Goal: Task Accomplishment & Management: Manage account settings

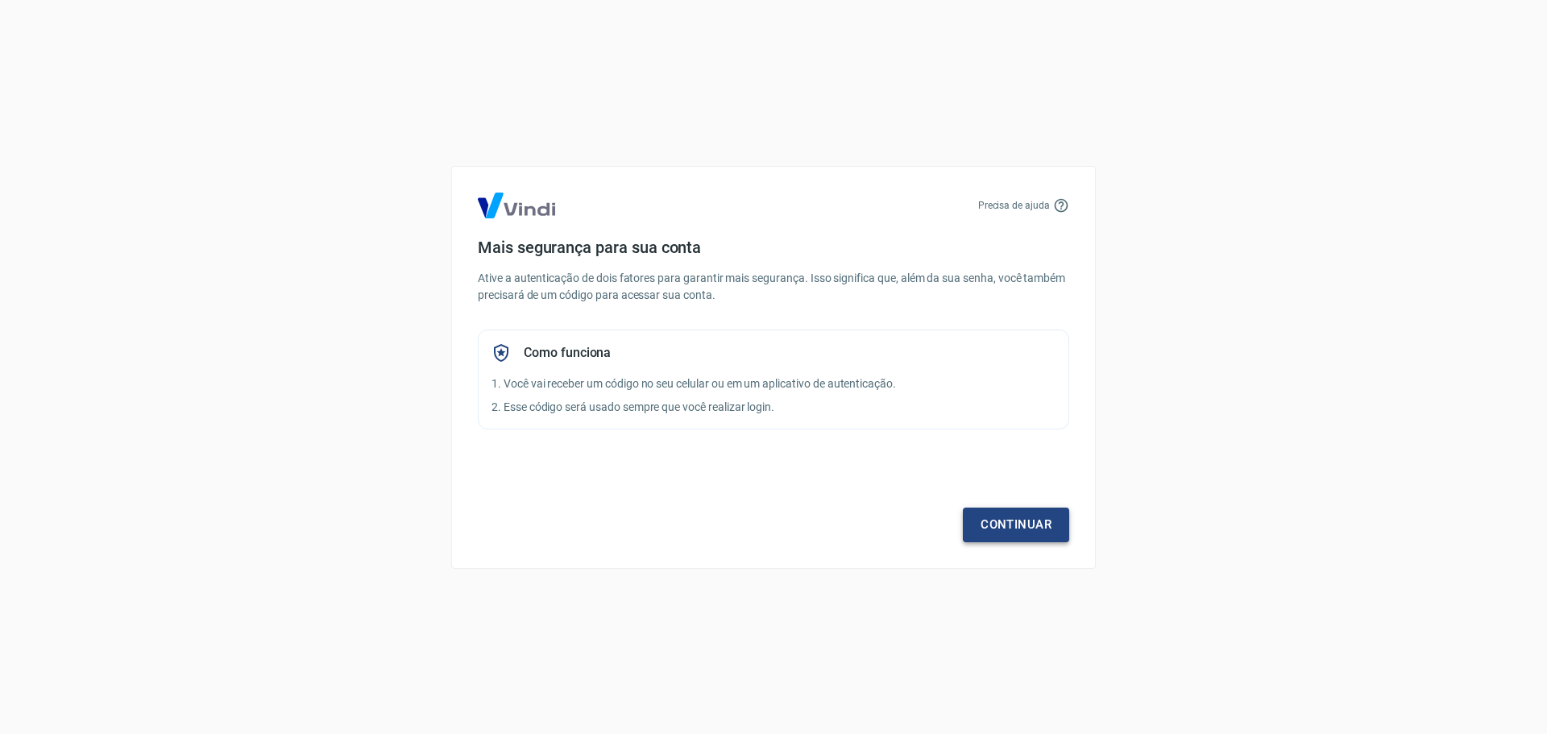
click at [994, 514] on link "Continuar" at bounding box center [1016, 525] width 106 height 34
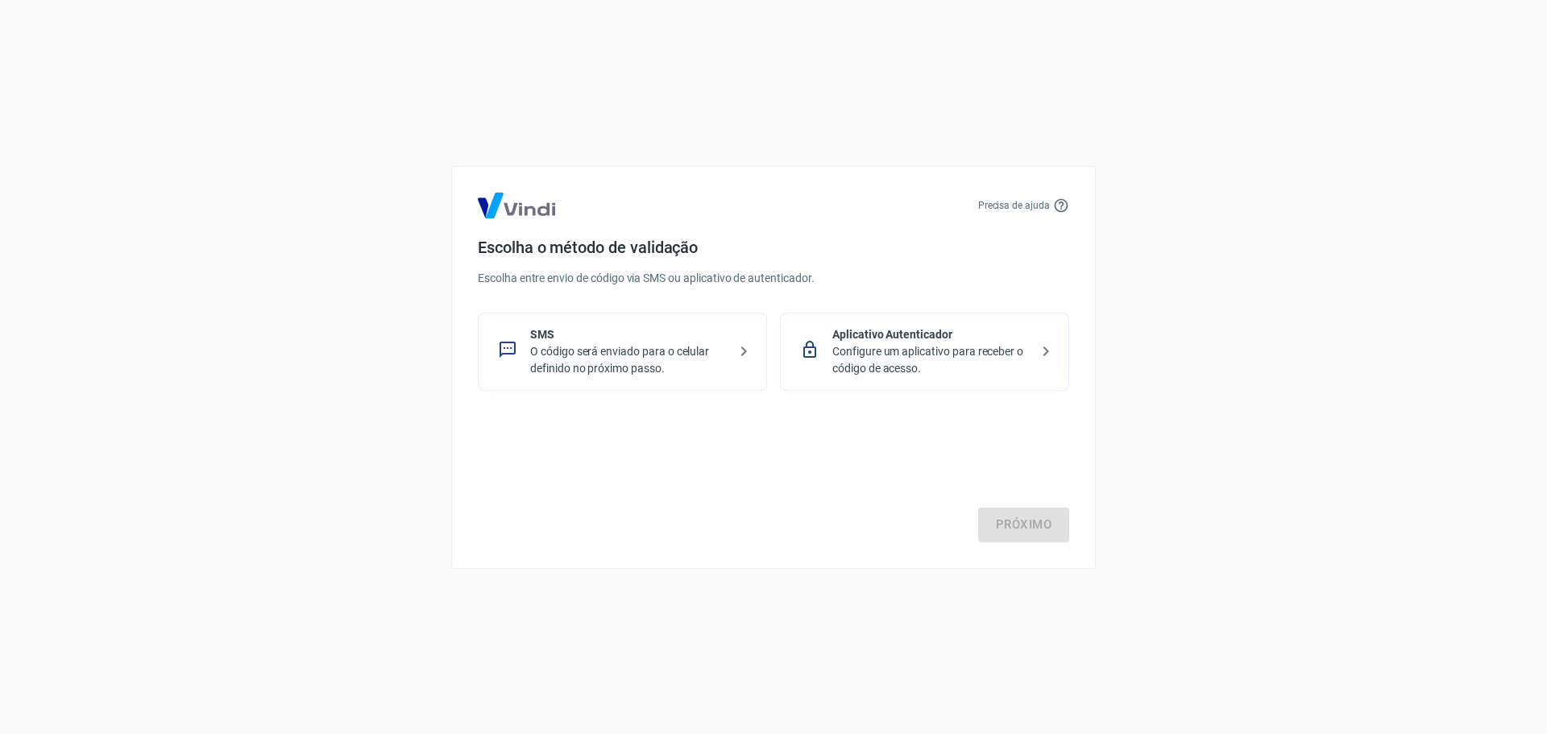
click at [605, 361] on p "O código será enviado para o celular definido no próximo passo." at bounding box center [628, 360] width 197 height 34
click at [1040, 533] on link "Próximo" at bounding box center [1023, 525] width 91 height 34
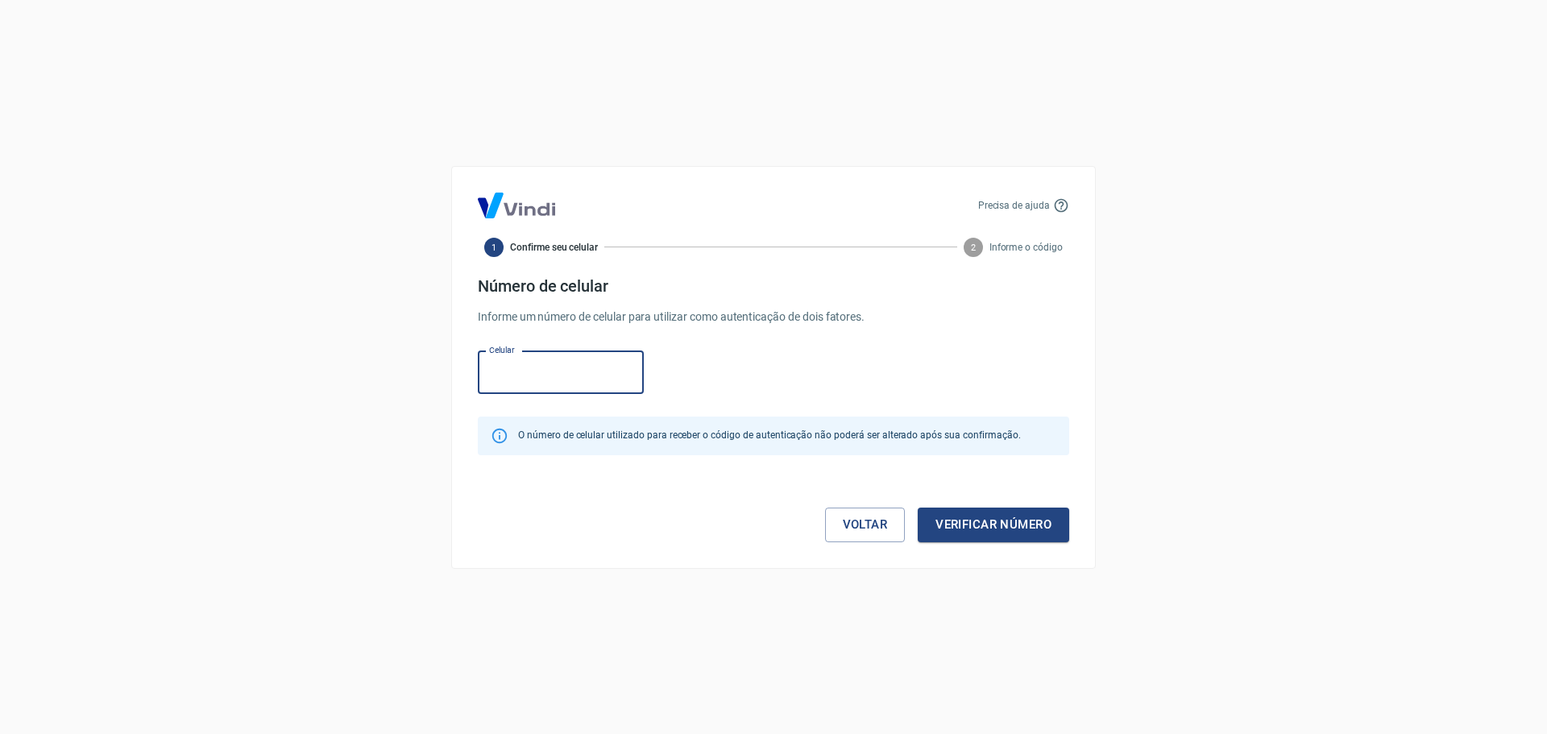
click at [538, 370] on input "Celular" at bounding box center [561, 372] width 166 height 43
type input "[PHONE_NUMBER]"
click at [986, 516] on button "Verificar número" at bounding box center [993, 525] width 151 height 34
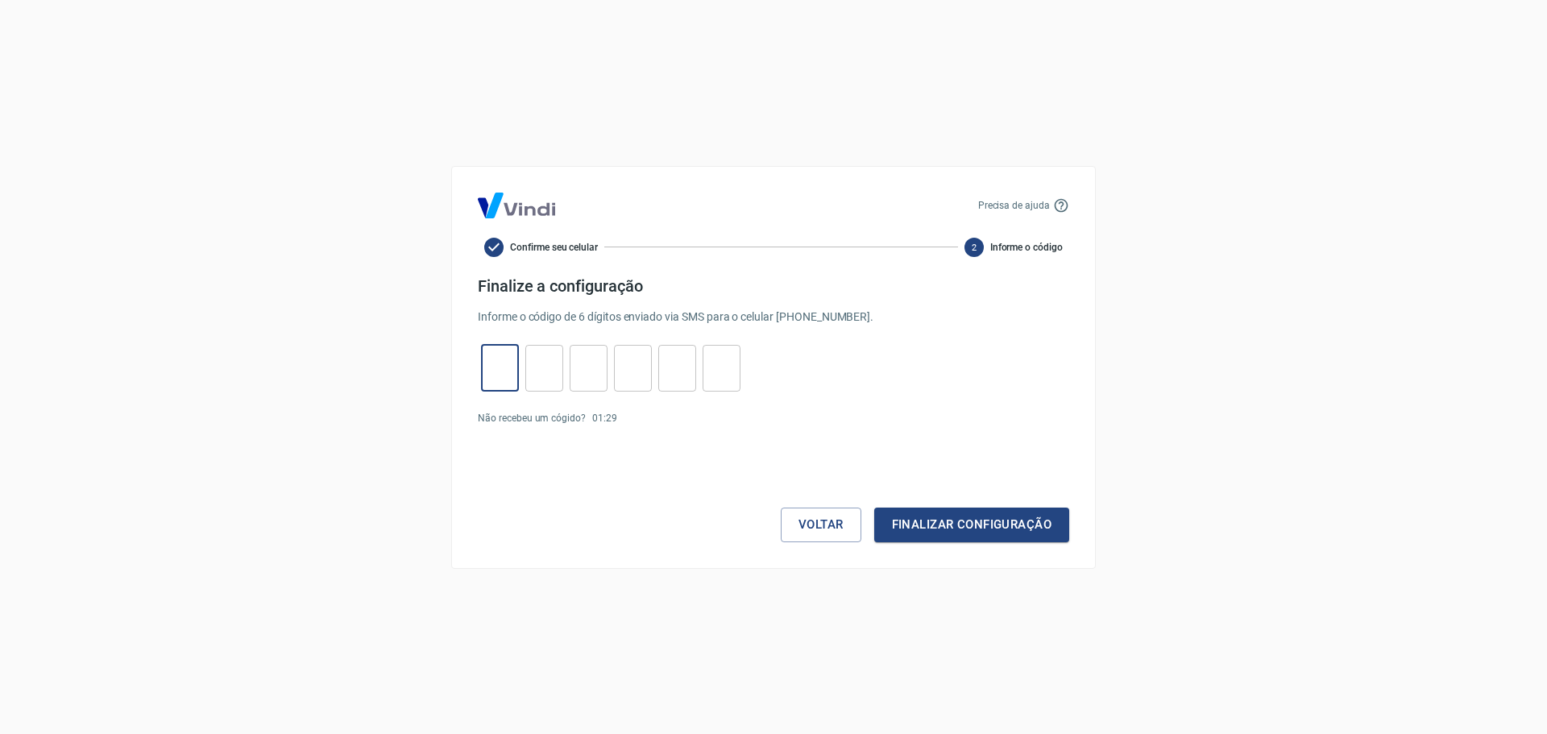
click at [509, 375] on input "tel" at bounding box center [500, 368] width 38 height 35
type input "3"
type input "0"
type input "3"
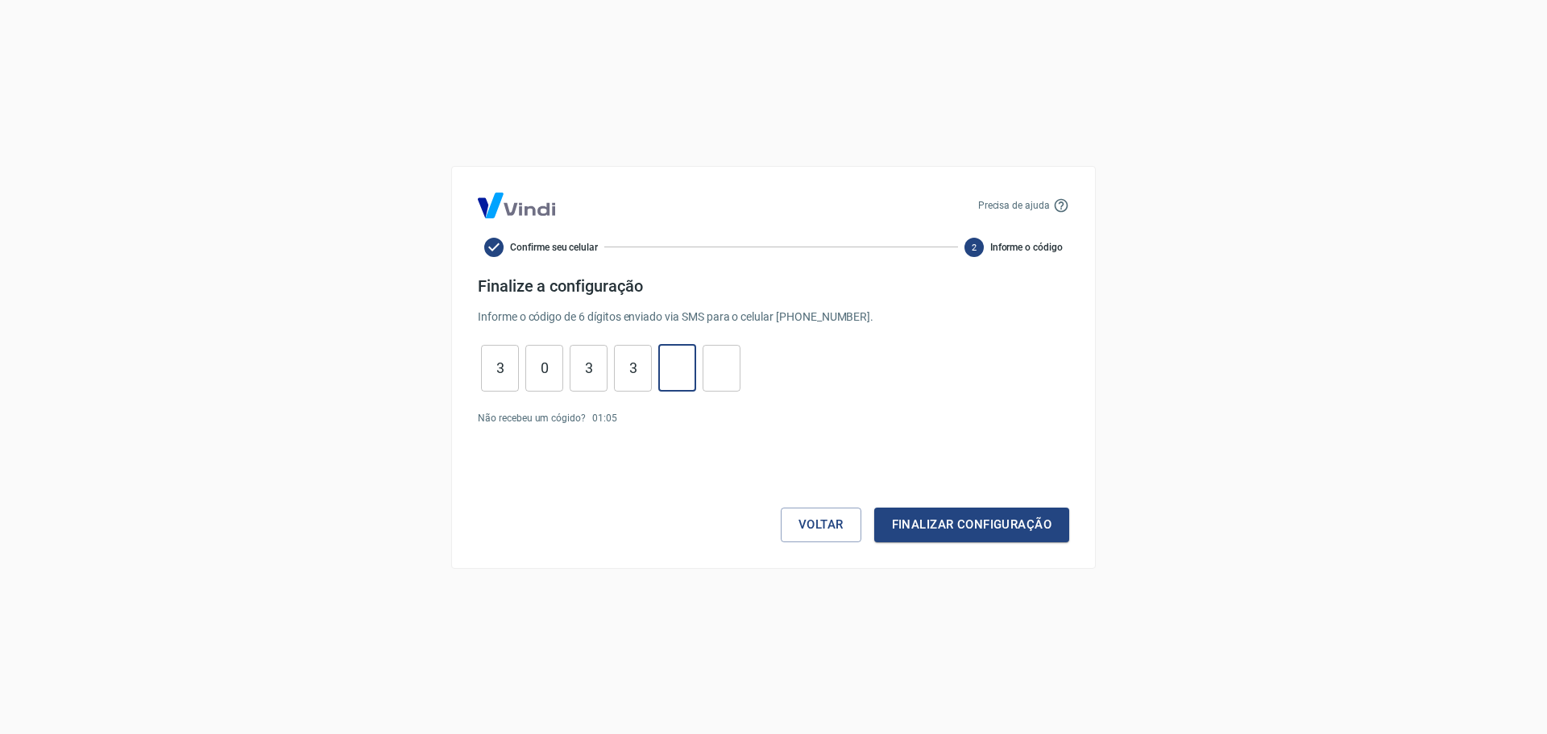
type input "1"
type input "8"
click at [874, 508] on button "Finalizar configuração" at bounding box center [971, 525] width 195 height 34
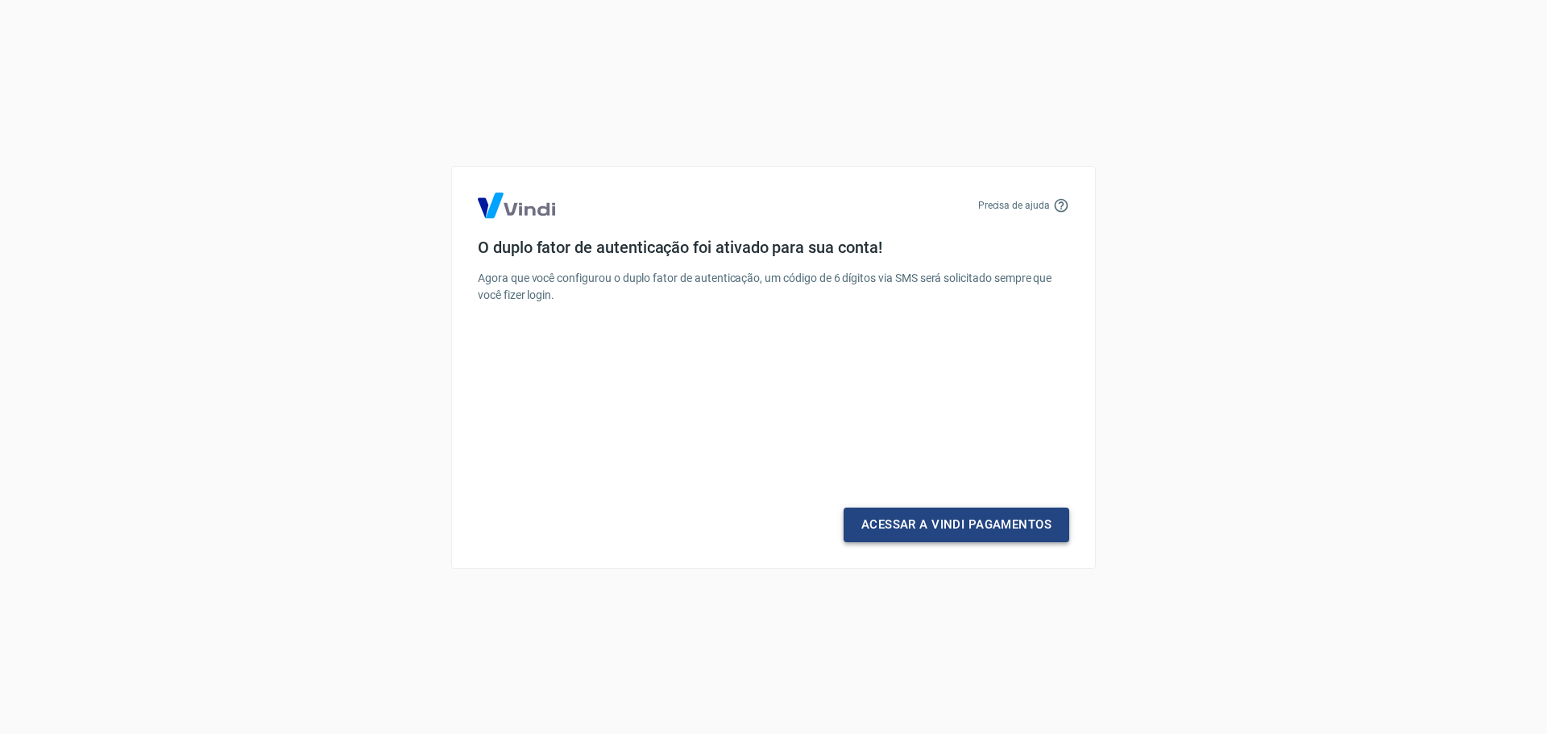
click at [1006, 525] on link "Acessar a Vindi Pagamentos" at bounding box center [957, 525] width 226 height 34
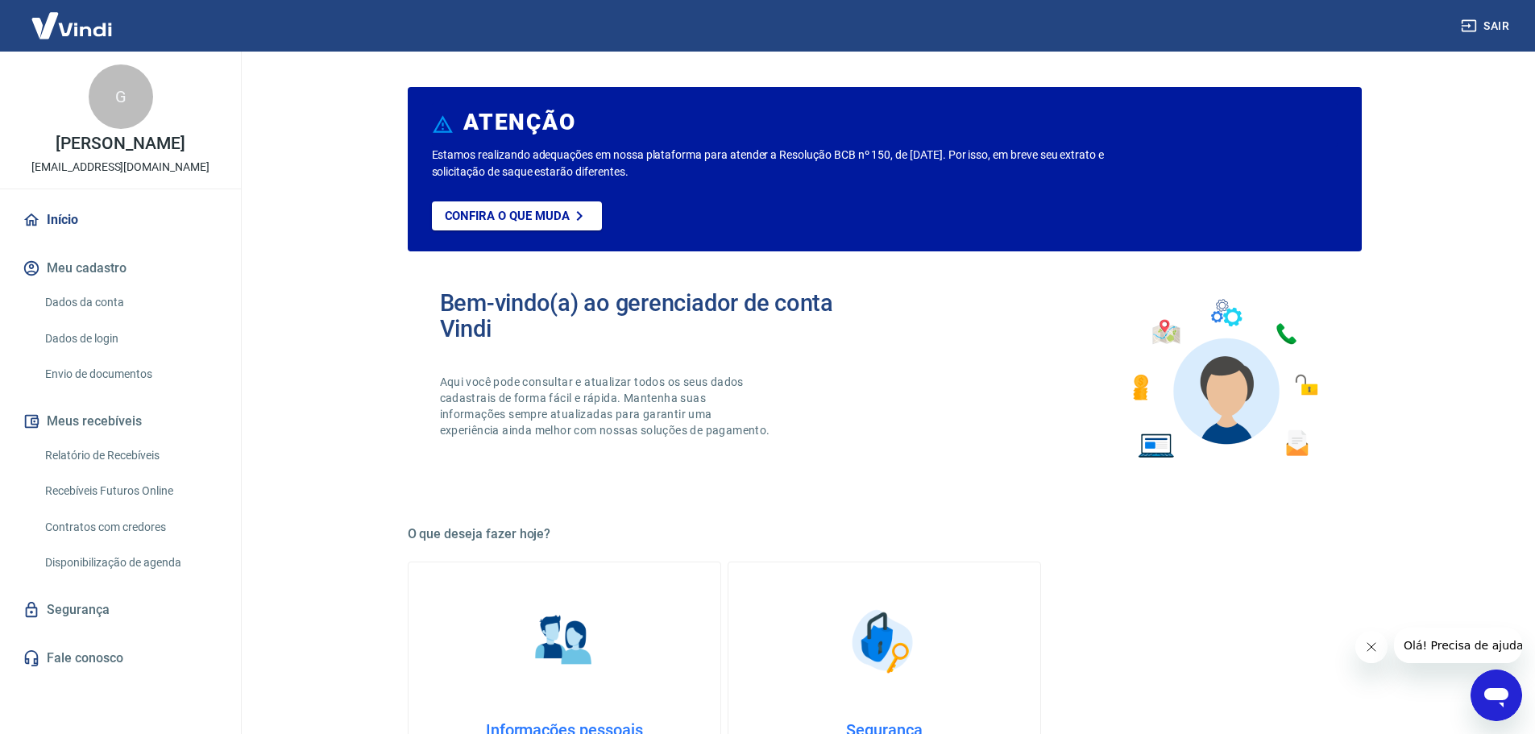
click at [90, 297] on link "Dados da conta" at bounding box center [130, 302] width 183 height 33
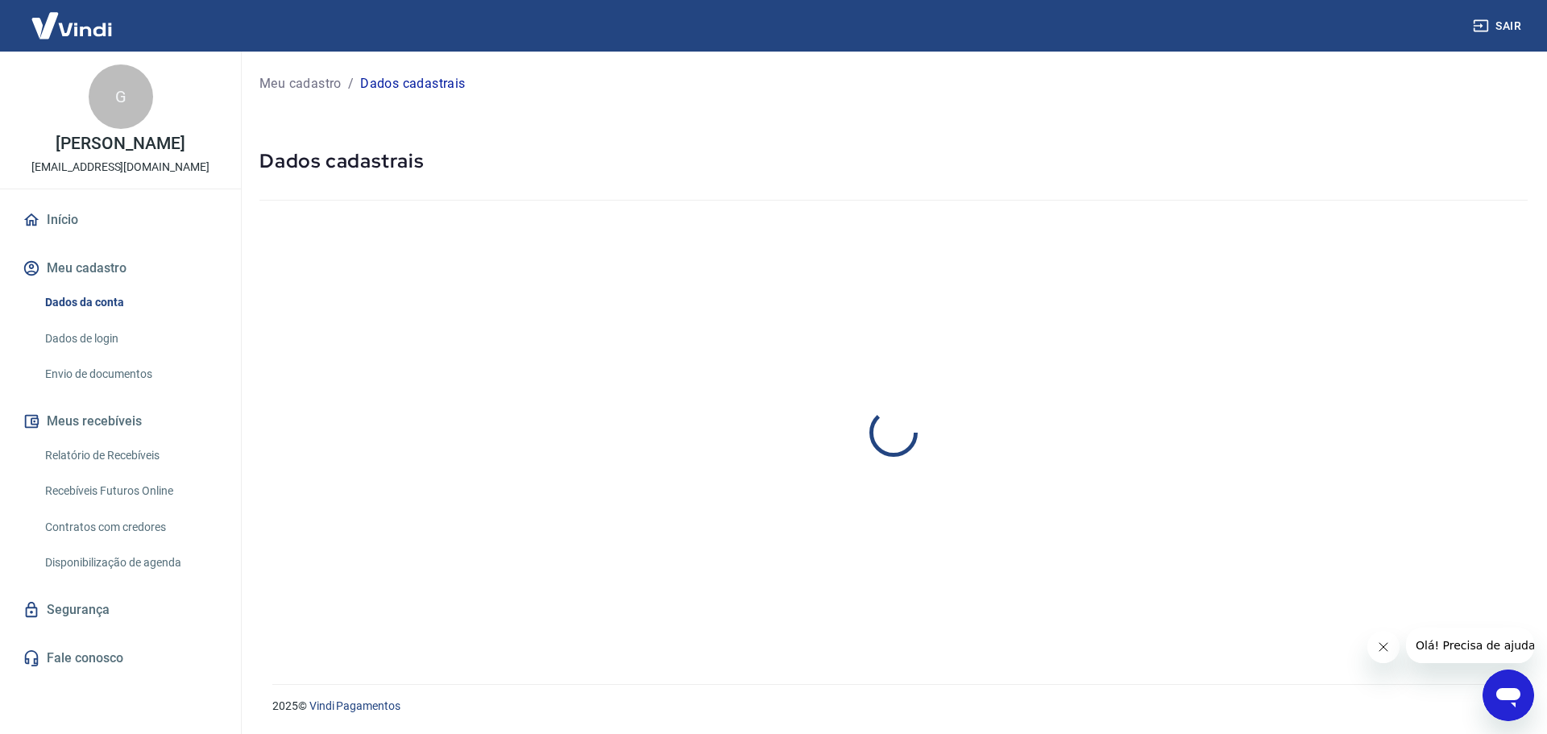
select select "SP"
select select "business"
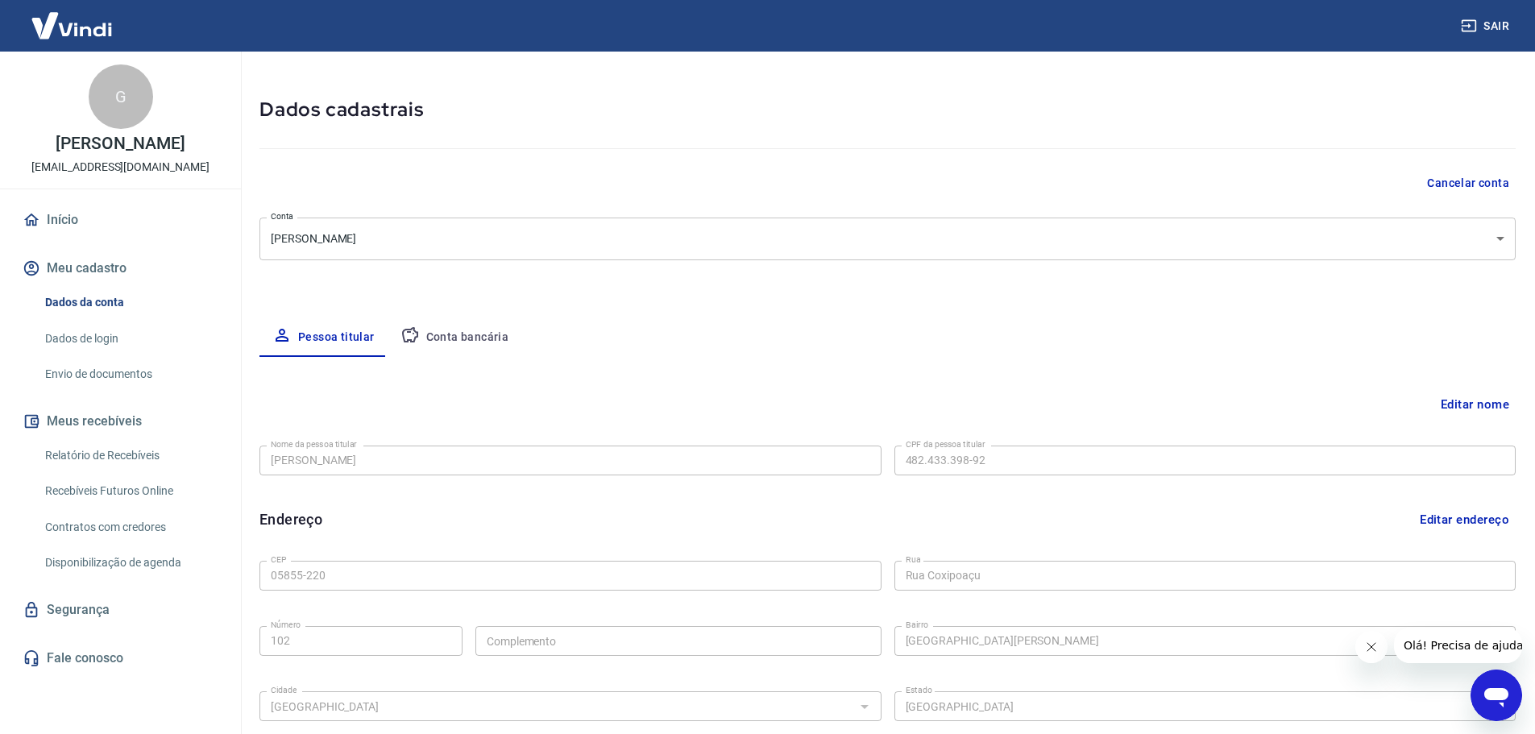
scroll to position [81, 0]
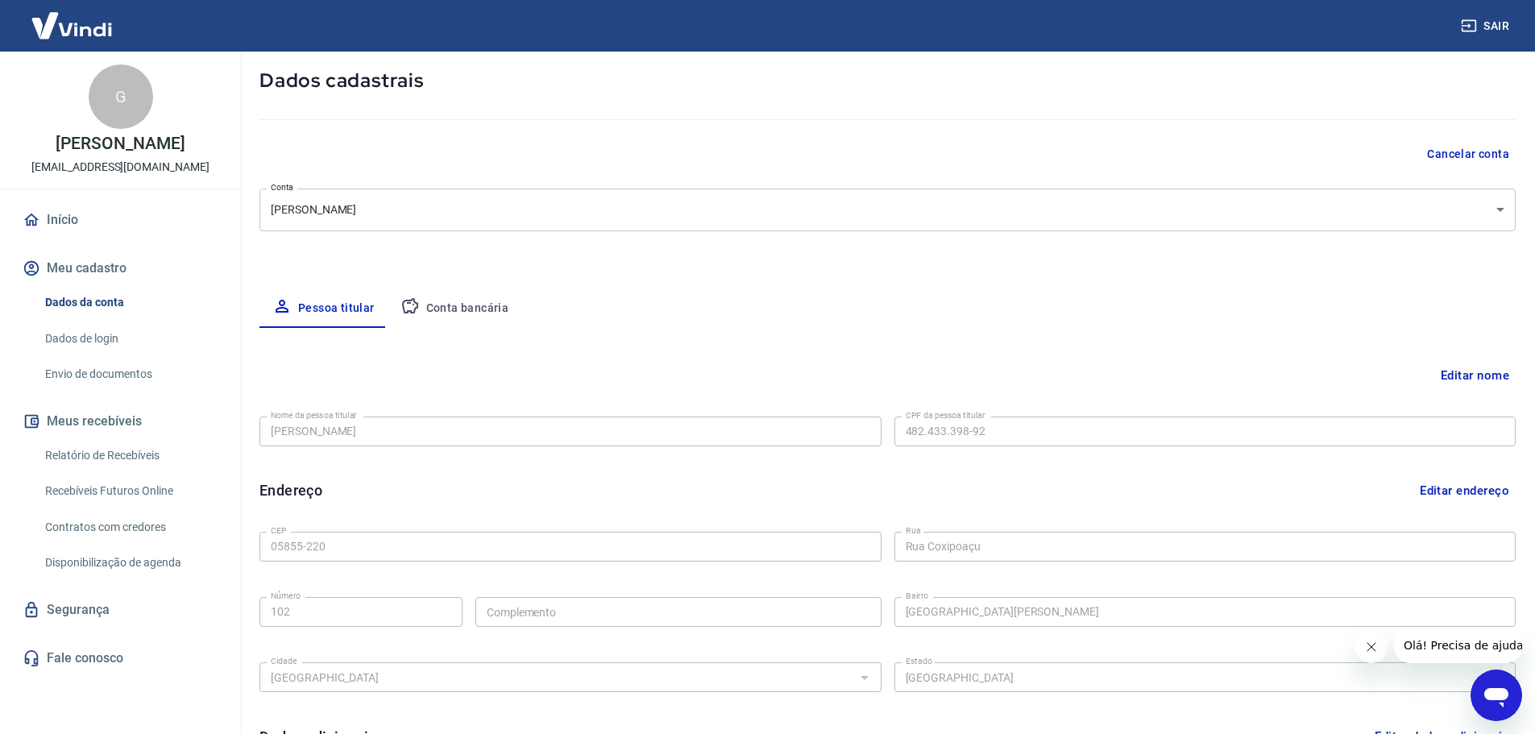
click at [430, 305] on button "Conta bancária" at bounding box center [455, 308] width 135 height 39
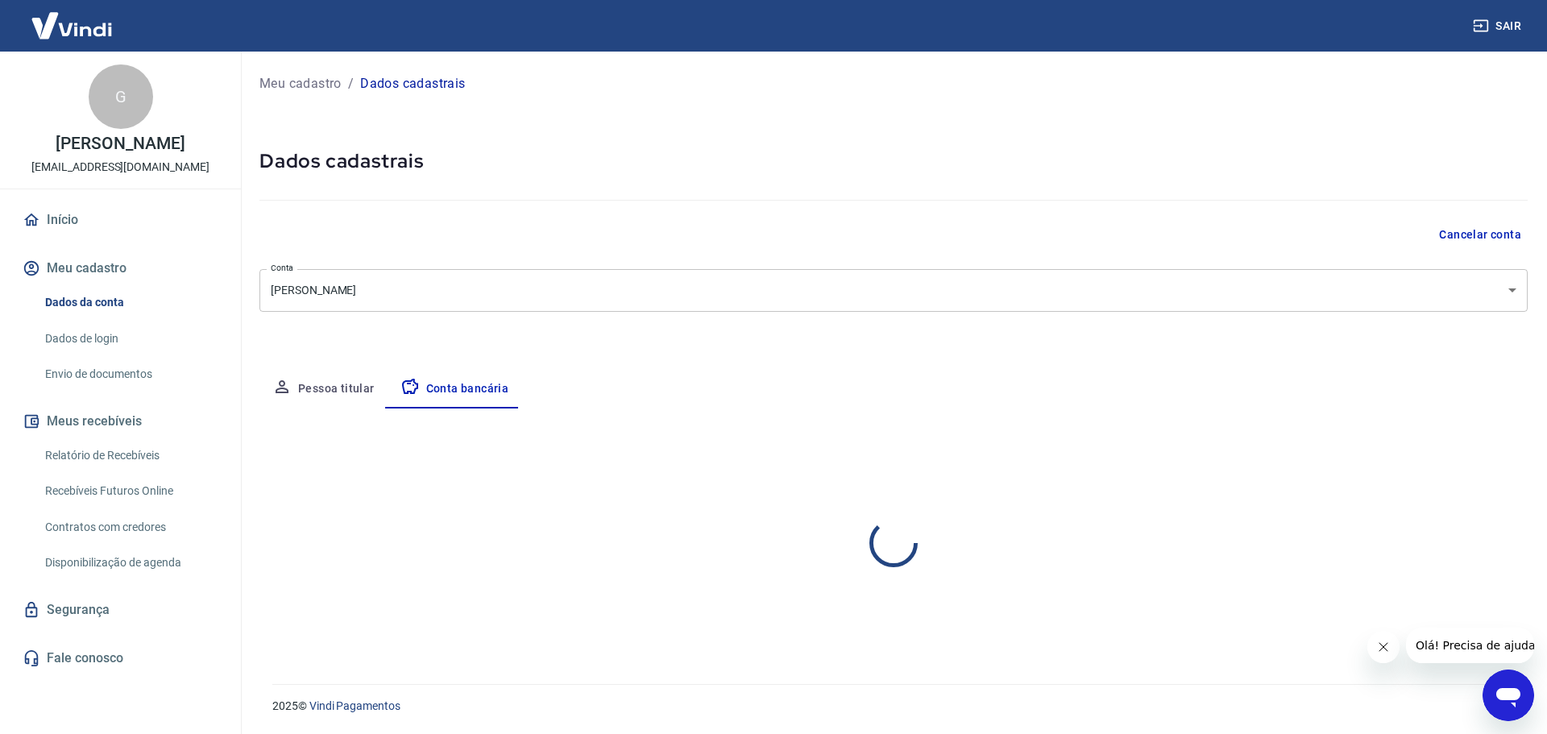
select select "1"
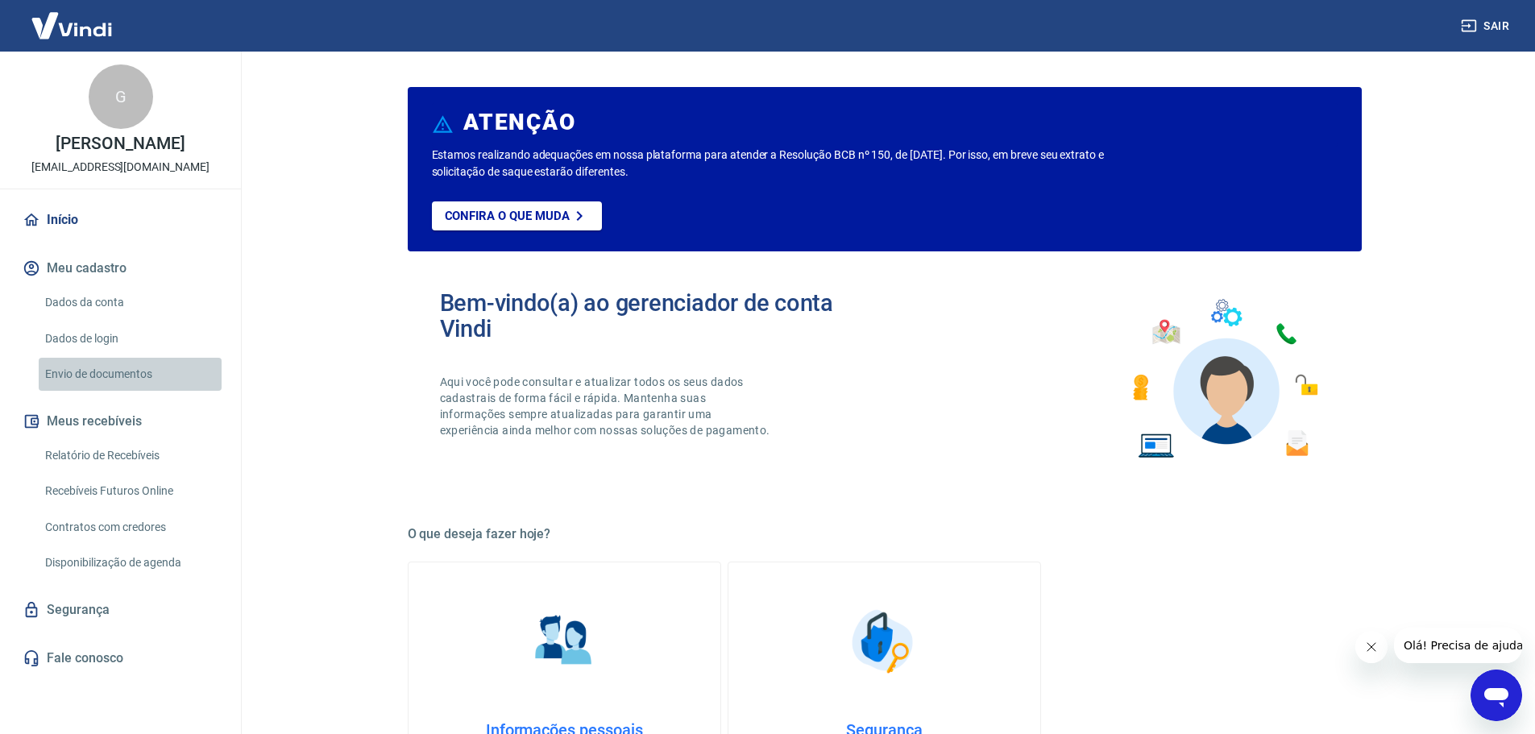
click at [111, 371] on link "Envio de documentos" at bounding box center [130, 374] width 183 height 33
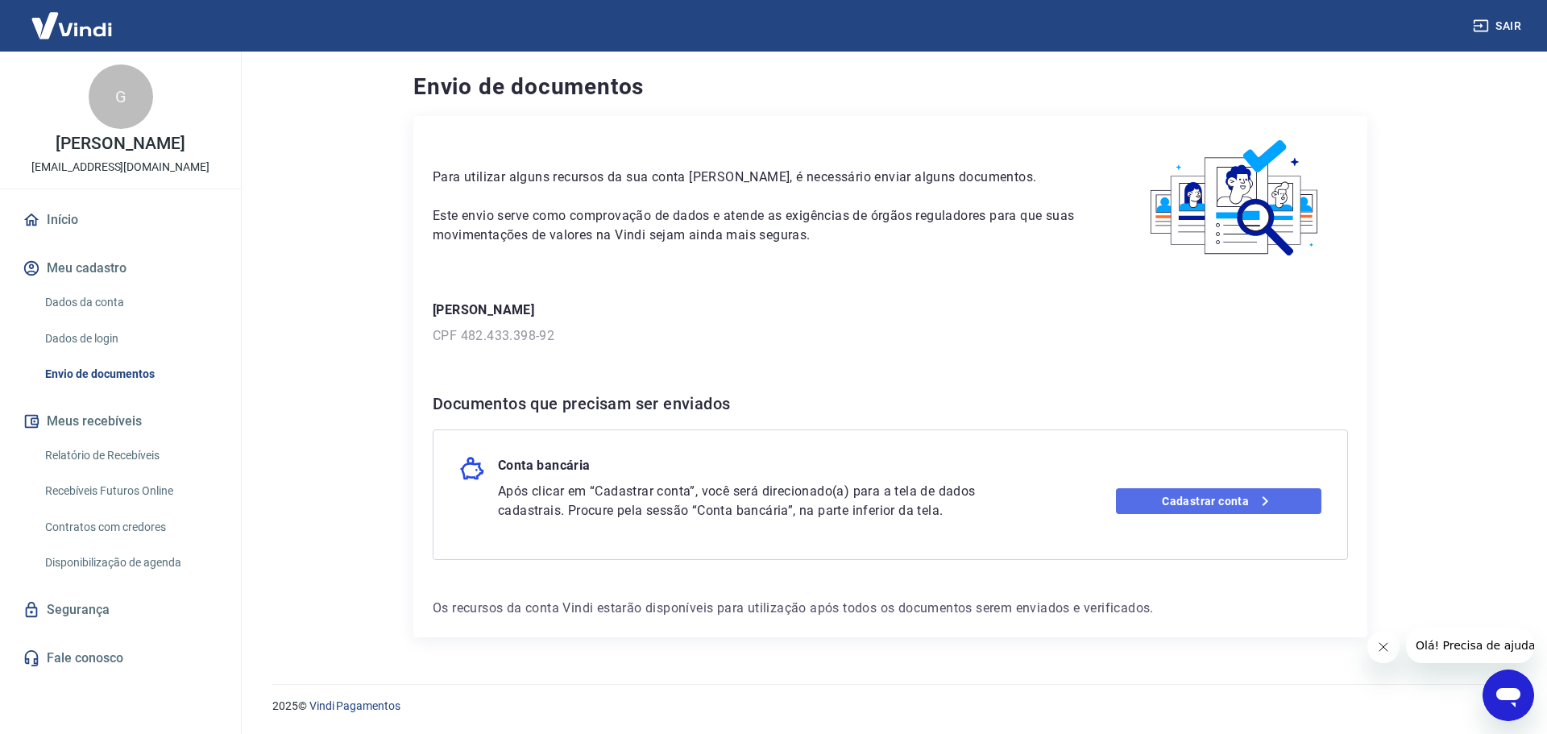
click at [1151, 511] on link "Cadastrar conta" at bounding box center [1219, 501] width 206 height 26
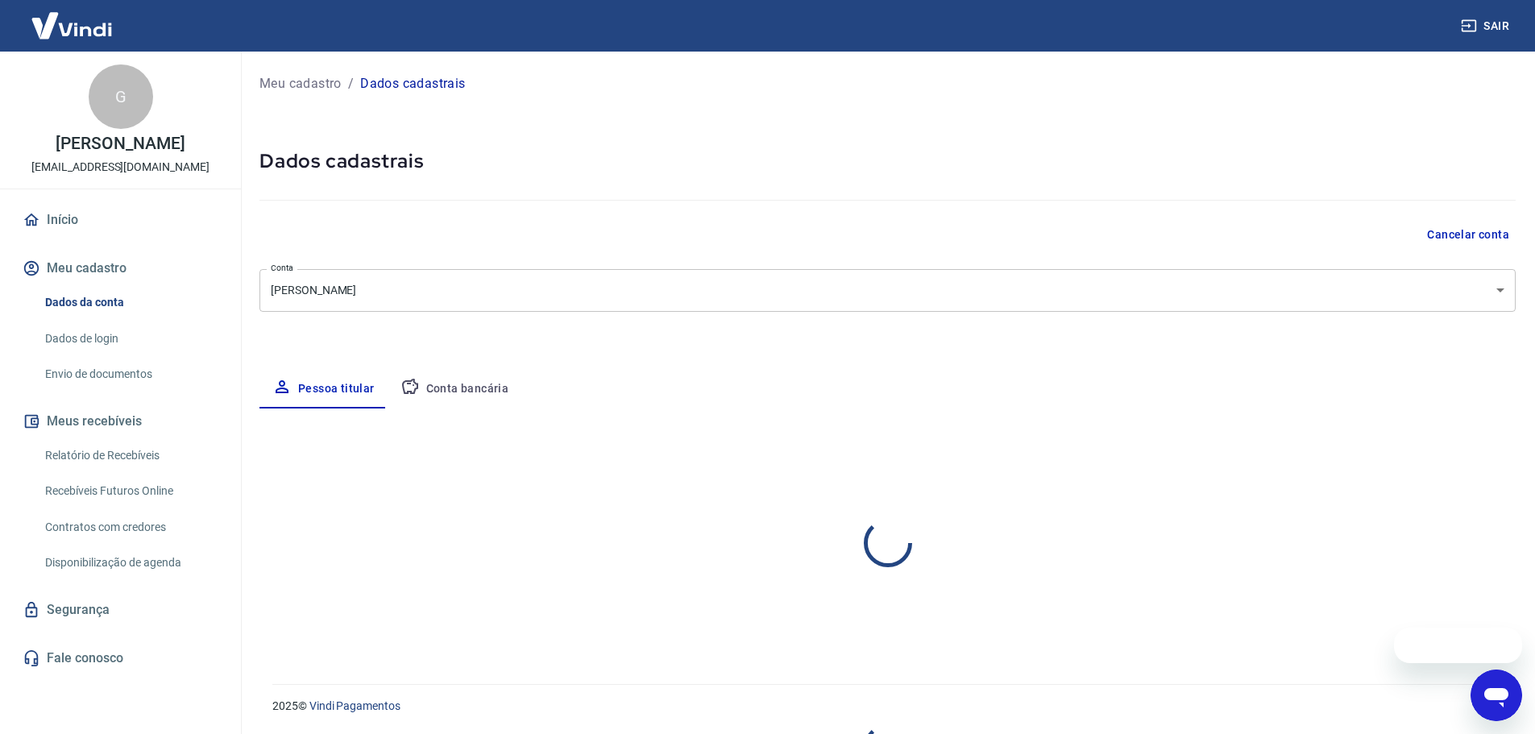
select select "SP"
select select "business"
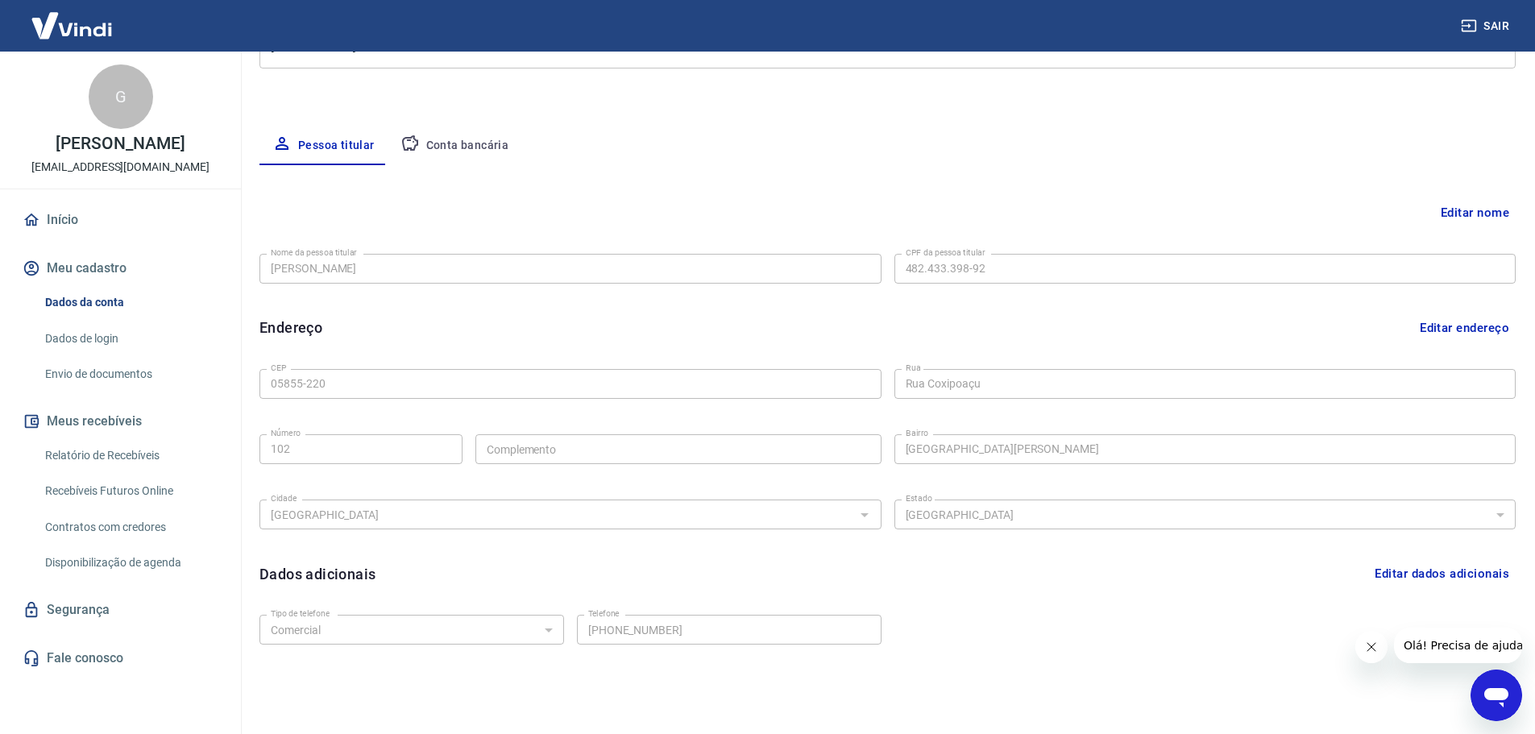
scroll to position [217, 0]
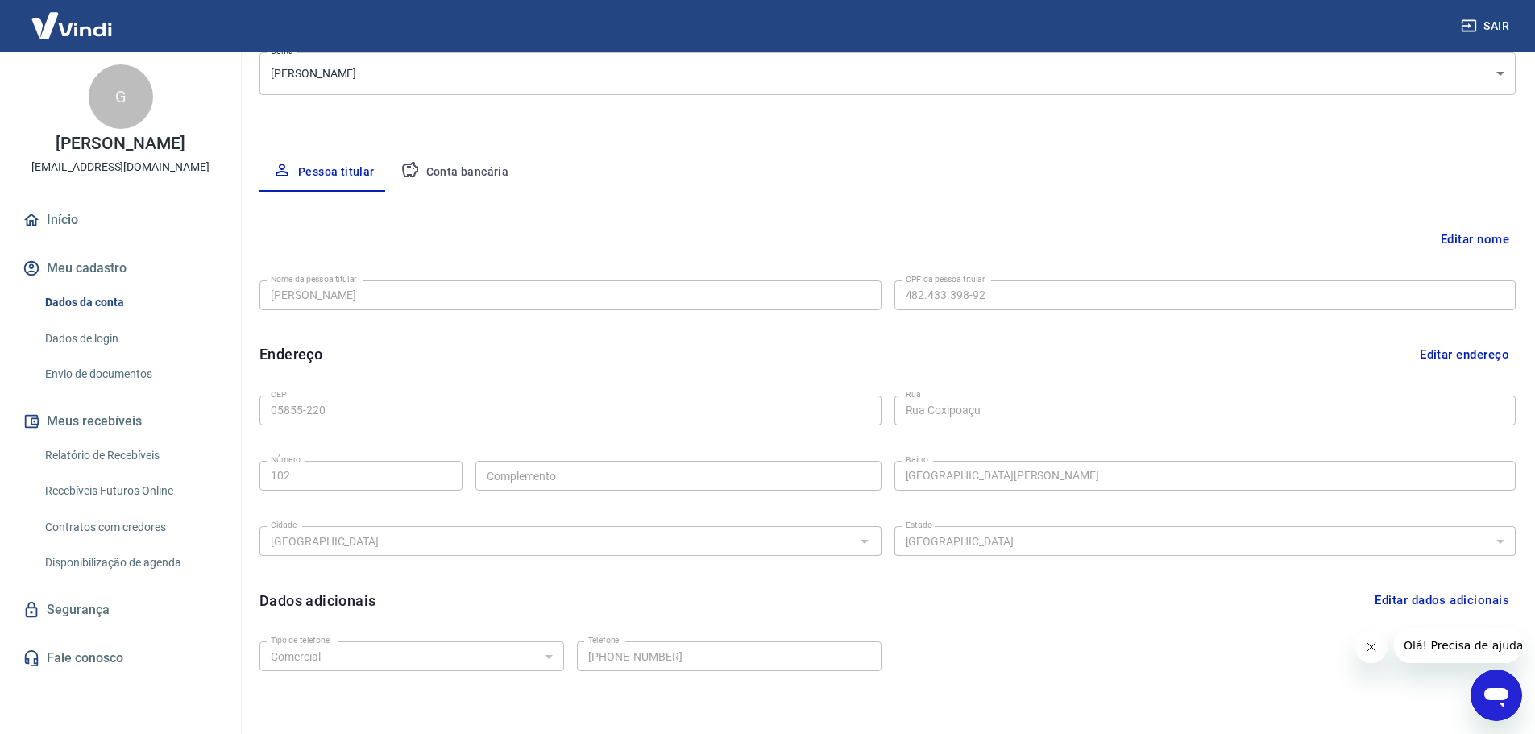
click at [462, 170] on button "Conta bancária" at bounding box center [455, 172] width 135 height 39
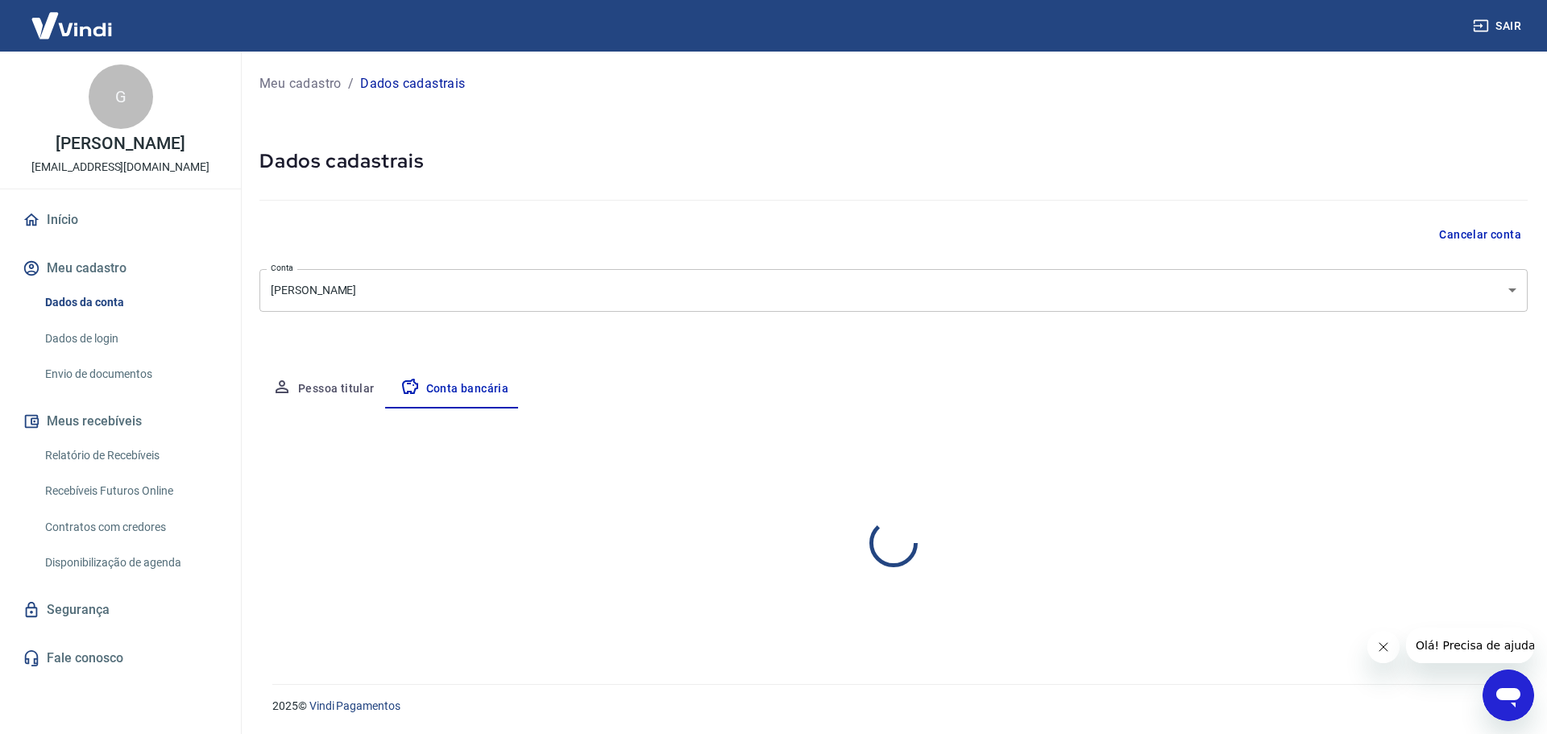
select select "1"
click at [1198, 613] on form "Banco 260 - Nu Pagamentos S.A. Banco Tipo de conta Conta Corrente Conta Poupanç…" at bounding box center [893, 563] width 1268 height 144
